Goal: Navigation & Orientation: Find specific page/section

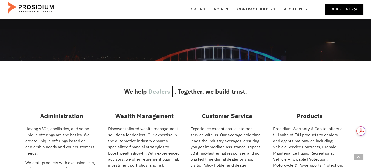
scroll to position [102, 0]
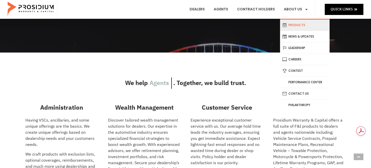
click at [294, 24] on link "Products" at bounding box center [305, 25] width 50 height 11
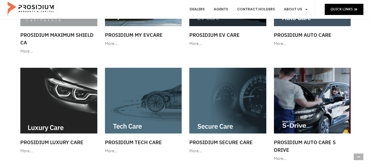
scroll to position [51, 0]
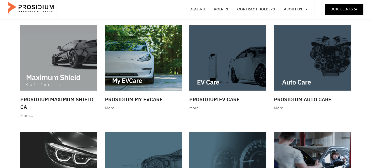
click at [44, 12] on img at bounding box center [31, 9] width 47 height 15
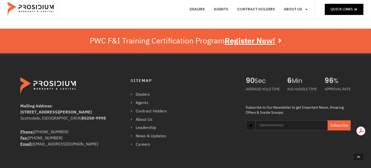
scroll to position [890, 0]
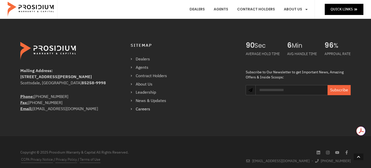
click at [145, 106] on link "Careers" at bounding box center [151, 109] width 41 height 7
